Goal: Navigation & Orientation: Find specific page/section

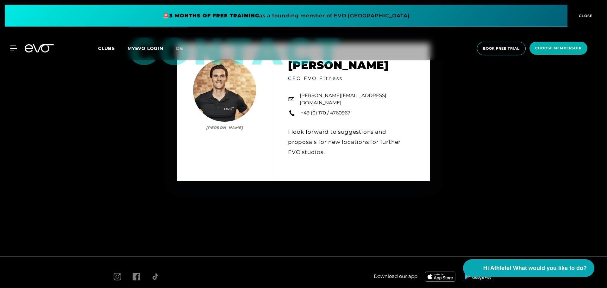
scroll to position [966, 0]
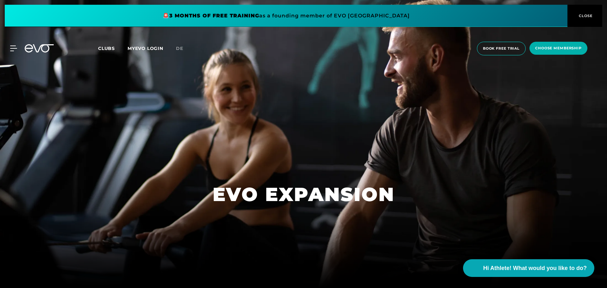
click at [106, 47] on span "Clubs" at bounding box center [106, 49] width 17 height 6
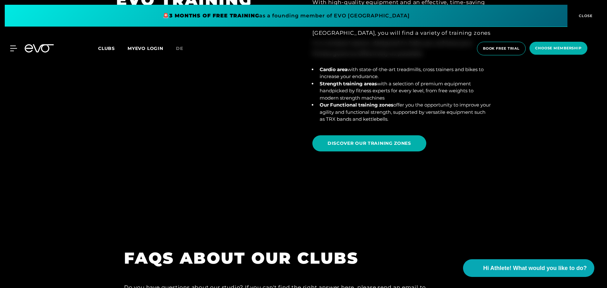
scroll to position [2533, 0]
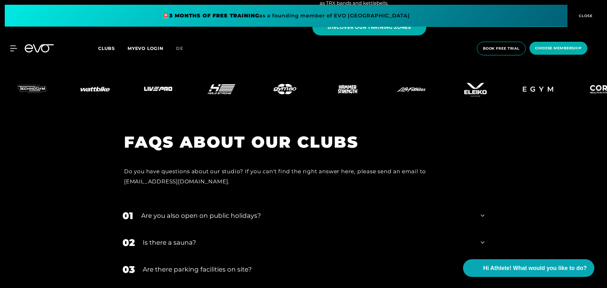
drag, startPoint x: 239, startPoint y: 136, endPoint x: 243, endPoint y: 135, distance: 4.3
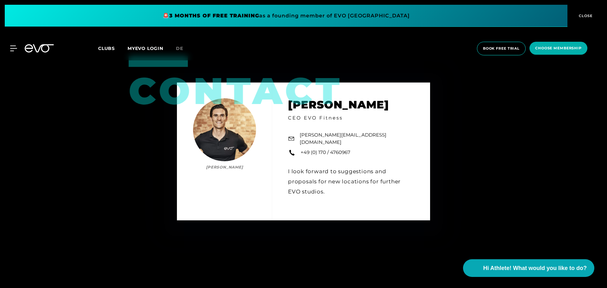
scroll to position [966, 0]
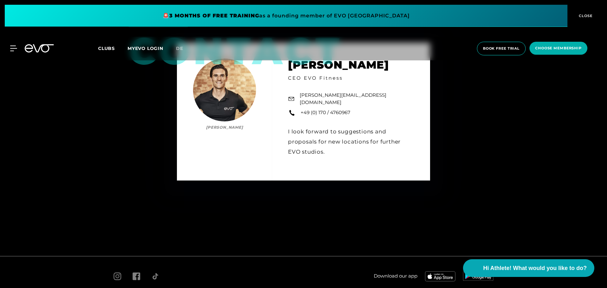
drag, startPoint x: 182, startPoint y: 149, endPoint x: 189, endPoint y: 142, distance: 10.1
